Goal: Task Accomplishment & Management: Manage account settings

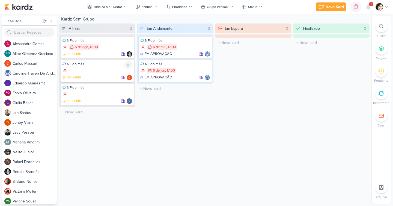
click at [110, 67] on div "NF do mês pendente" at bounding box center [97, 70] width 73 height 22
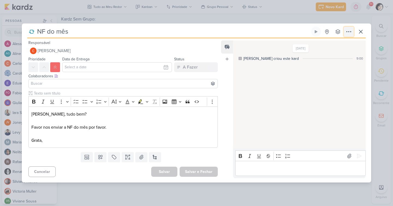
click at [350, 32] on icon at bounding box center [348, 31] width 7 height 7
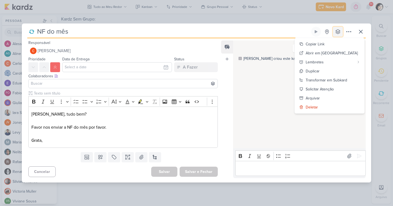
click at [338, 32] on icon at bounding box center [337, 31] width 5 height 5
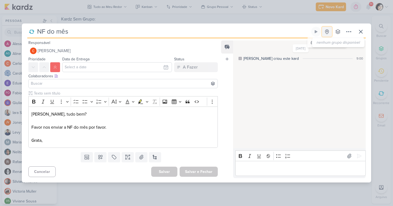
click at [325, 33] on icon at bounding box center [326, 31] width 5 height 5
click at [58, 67] on button at bounding box center [55, 67] width 10 height 10
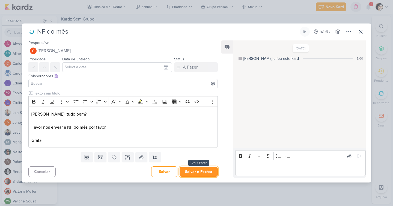
click at [195, 172] on button "Salvar e Fechar" at bounding box center [199, 171] width 38 height 10
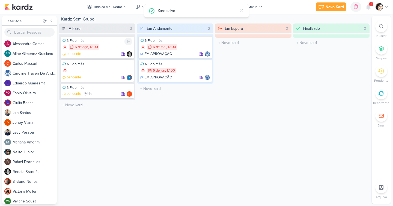
click at [114, 50] on div "6/8 [DATE] 17:00" at bounding box center [97, 47] width 70 height 6
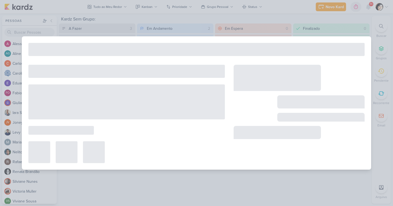
type input "[DATE] às 17:00"
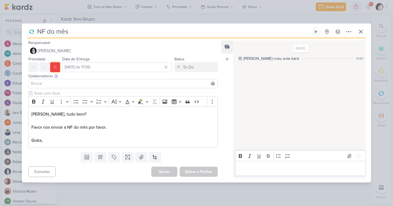
click at [56, 69] on icon at bounding box center [55, 67] width 4 height 4
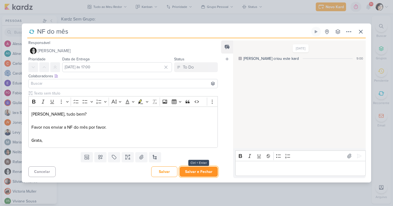
click at [192, 172] on button "Salvar e Fechar" at bounding box center [199, 171] width 38 height 10
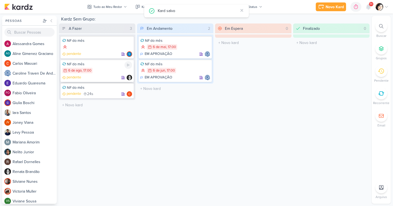
click at [119, 69] on div "6/8 [DATE] 17:00" at bounding box center [97, 71] width 70 height 6
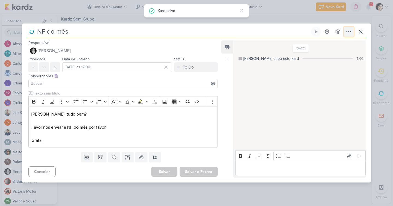
click at [347, 34] on icon at bounding box center [348, 31] width 7 height 7
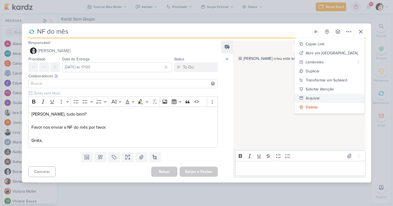
click at [320, 98] on div "Arquivar" at bounding box center [313, 98] width 14 height 6
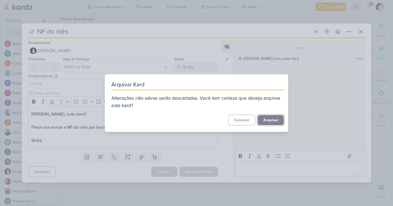
click at [268, 118] on button "Arquivar" at bounding box center [271, 120] width 26 height 10
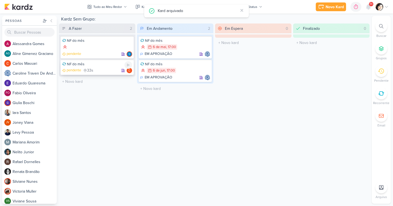
click at [109, 70] on div "pendente 33s" at bounding box center [97, 70] width 70 height 5
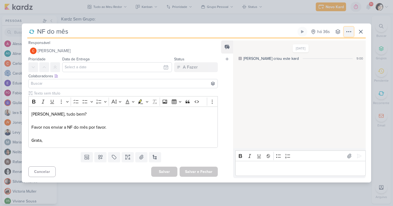
click at [348, 32] on icon at bounding box center [348, 31] width 7 height 7
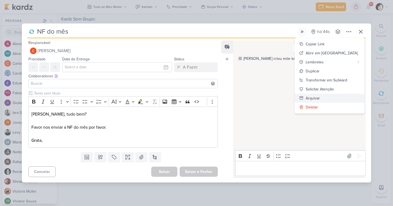
click at [320, 97] on div "Arquivar" at bounding box center [313, 98] width 14 height 6
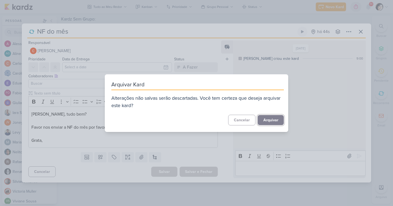
click at [272, 119] on button "Arquivar" at bounding box center [271, 120] width 26 height 10
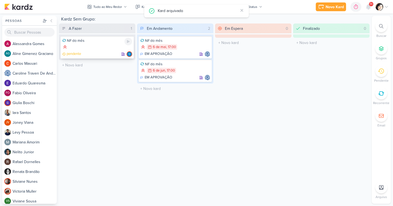
click at [113, 45] on div at bounding box center [97, 47] width 70 height 6
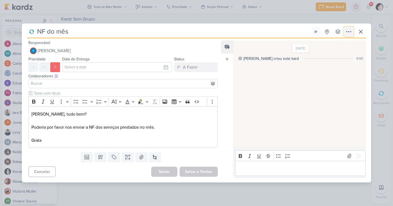
click at [349, 31] on icon at bounding box center [348, 31] width 7 height 7
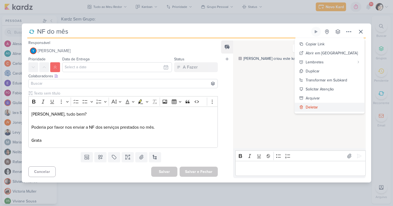
click at [318, 107] on div "Deletar" at bounding box center [312, 107] width 12 height 6
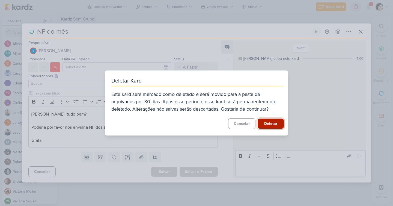
click at [268, 125] on button "Deletar" at bounding box center [271, 123] width 26 height 10
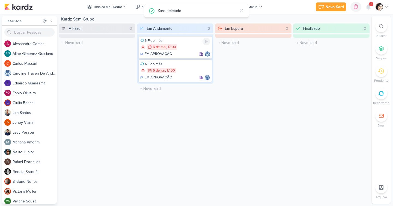
click at [190, 47] on div "6/5 [DATE] 17:00" at bounding box center [175, 47] width 70 height 6
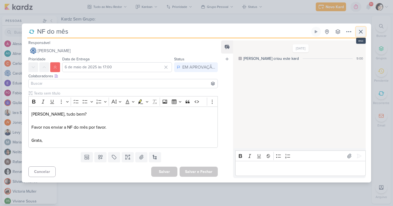
click at [360, 32] on icon at bounding box center [360, 31] width 3 height 3
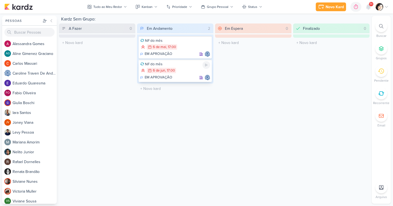
click at [184, 71] on div "6/6 [DATE] 17:00" at bounding box center [175, 71] width 70 height 6
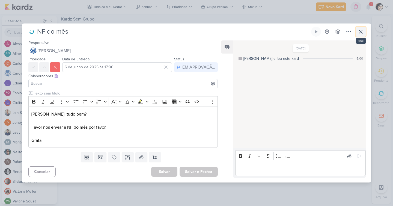
click at [361, 32] on icon at bounding box center [360, 31] width 3 height 3
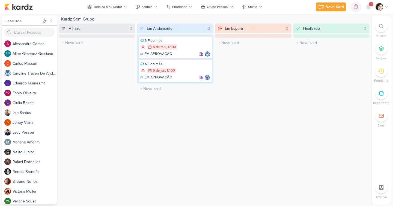
click at [258, 31] on div "Em Espera 0" at bounding box center [257, 28] width 67 height 10
click at [326, 30] on div "Finalizado 0" at bounding box center [335, 28] width 67 height 10
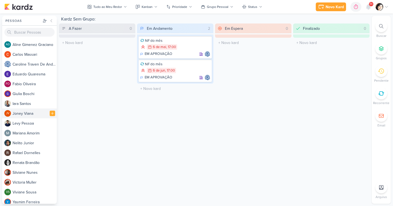
scroll to position [13, 0]
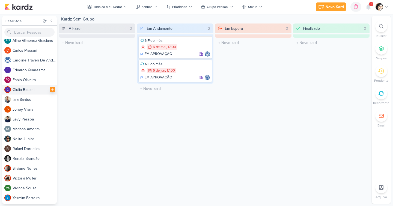
click at [50, 90] on icon at bounding box center [52, 90] width 4 height 4
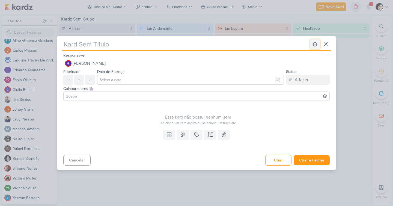
click at [316, 44] on icon at bounding box center [314, 43] width 5 height 5
click at [326, 44] on icon at bounding box center [325, 44] width 3 height 3
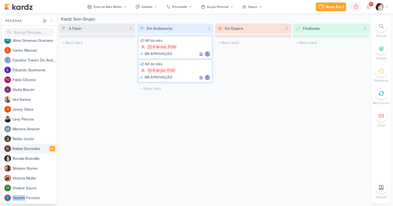
scroll to position [0, 0]
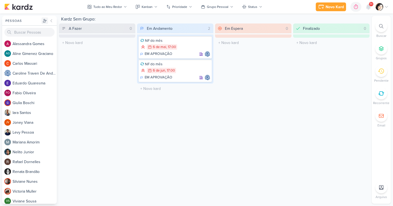
click at [45, 20] on icon at bounding box center [45, 21] width 4 height 4
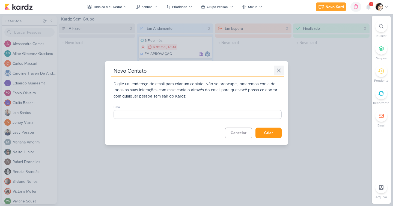
click at [277, 71] on icon at bounding box center [278, 70] width 3 height 3
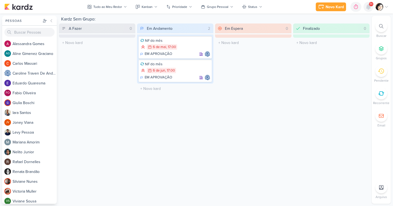
click at [368, 7] on icon at bounding box center [368, 6] width 4 height 5
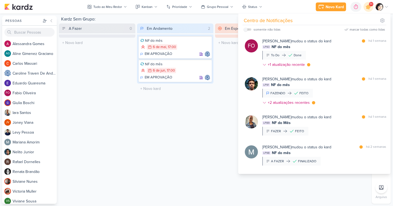
click at [224, 145] on div "Kardz Sem Grupo: A Fazer 0 O título do kard deve ter menos que 100 caracteres E…" at bounding box center [214, 110] width 310 height 188
